Goal: Transaction & Acquisition: Purchase product/service

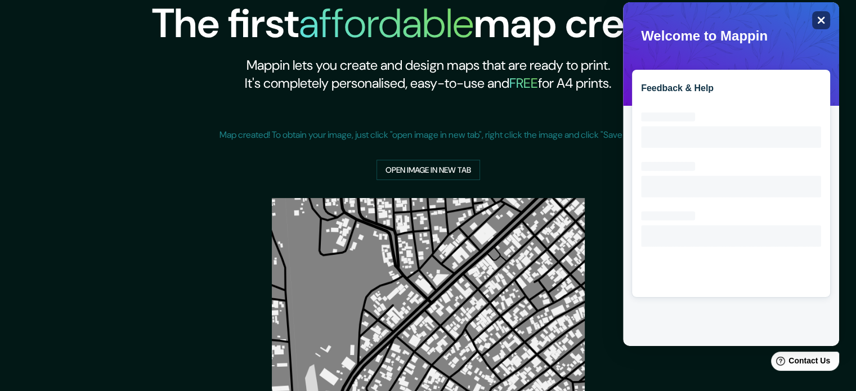
click at [651, 19] on icon "Close" at bounding box center [821, 20] width 8 height 8
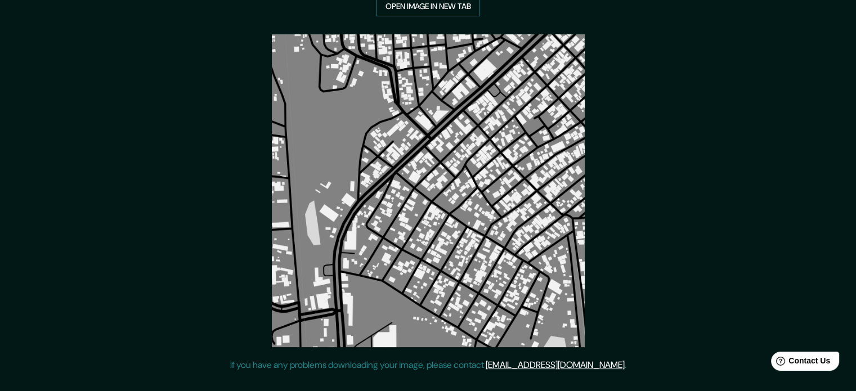
scroll to position [169, 0]
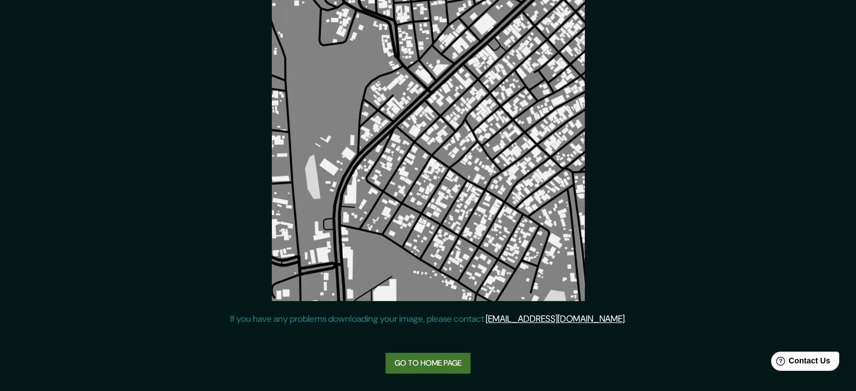
click at [432, 362] on link "Go to home page" at bounding box center [427, 363] width 85 height 21
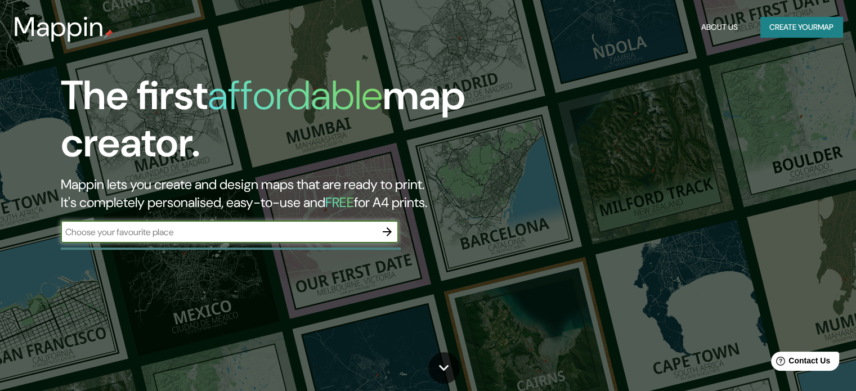
click at [319, 228] on input "text" at bounding box center [218, 232] width 315 height 13
type input "veracruz"
click at [388, 227] on icon "button" at bounding box center [387, 232] width 14 height 14
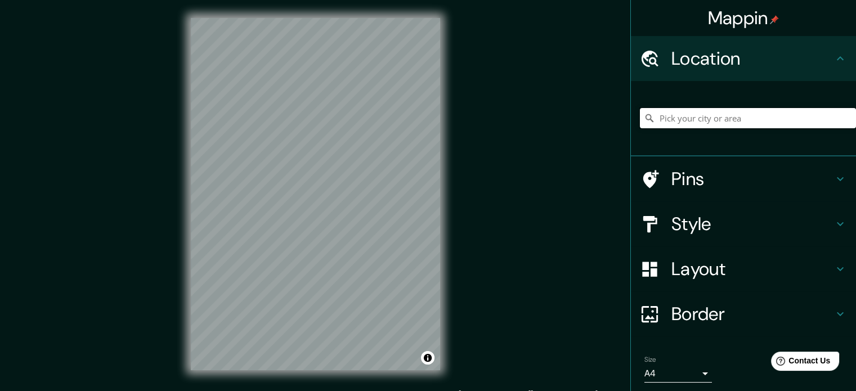
click at [651, 111] on input "Pick your city or area" at bounding box center [748, 118] width 216 height 20
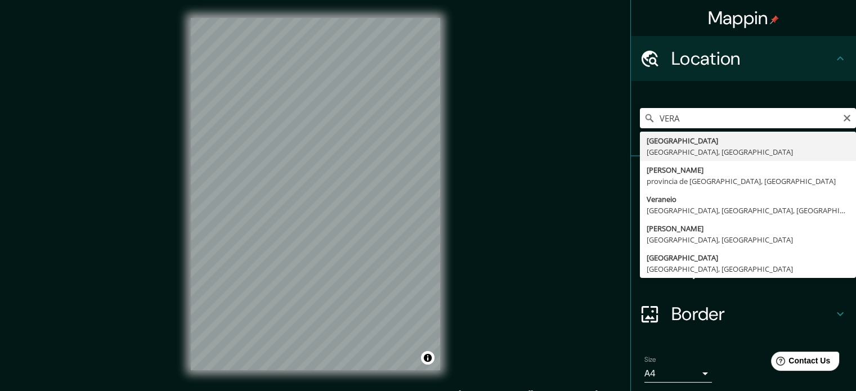
type input "Veracruz, Estado de Veracruz, México"
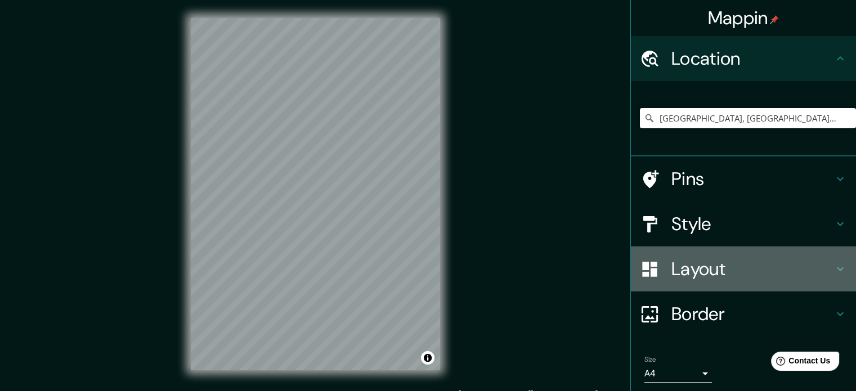
click at [651, 266] on h4 "Layout" at bounding box center [752, 269] width 162 height 23
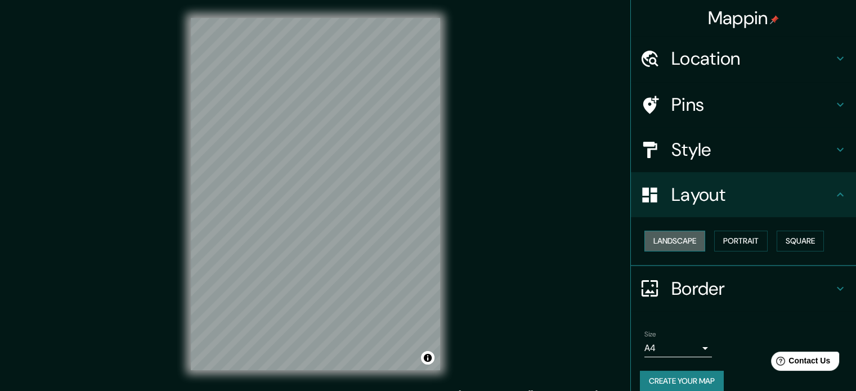
click at [651, 242] on button "Landscape" at bounding box center [674, 241] width 61 height 21
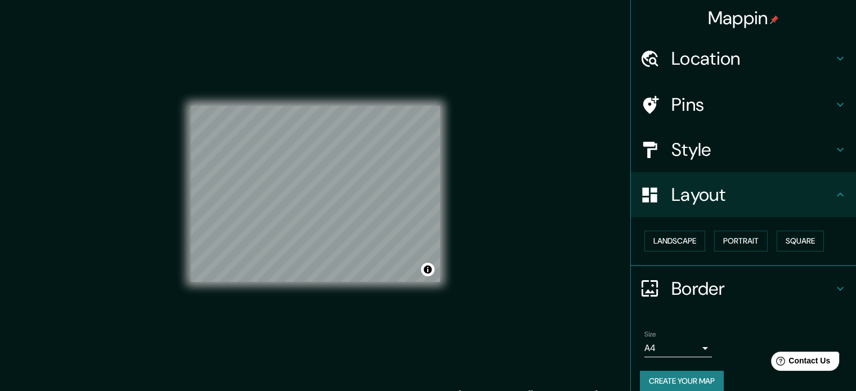
scroll to position [12, 0]
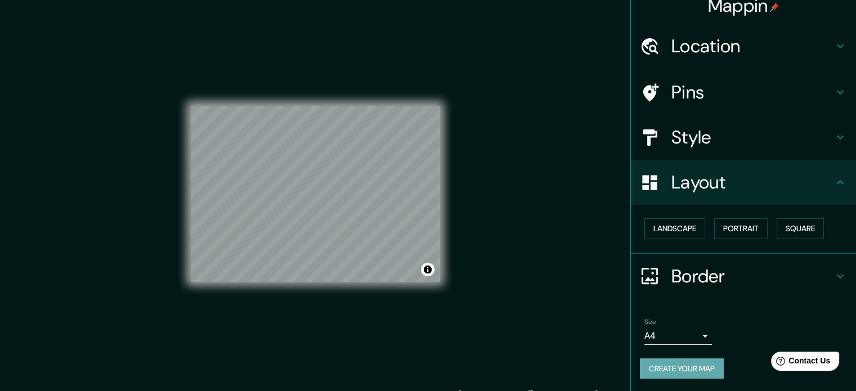
click at [651, 366] on button "Create your map" at bounding box center [682, 368] width 84 height 21
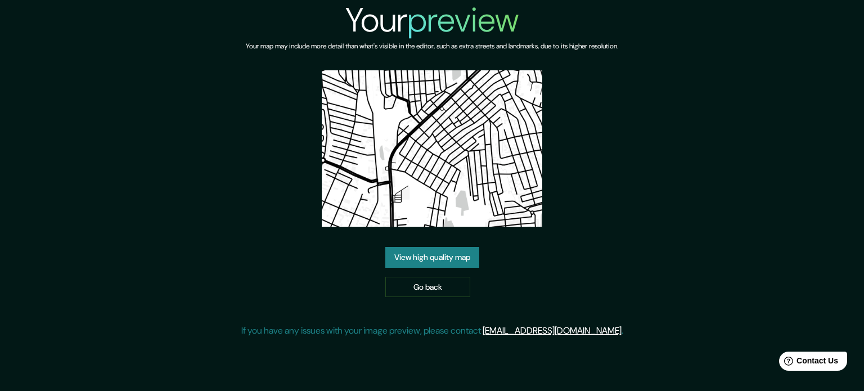
click at [459, 254] on link "View high quality map" at bounding box center [432, 257] width 94 height 21
